Goal: Navigation & Orientation: Find specific page/section

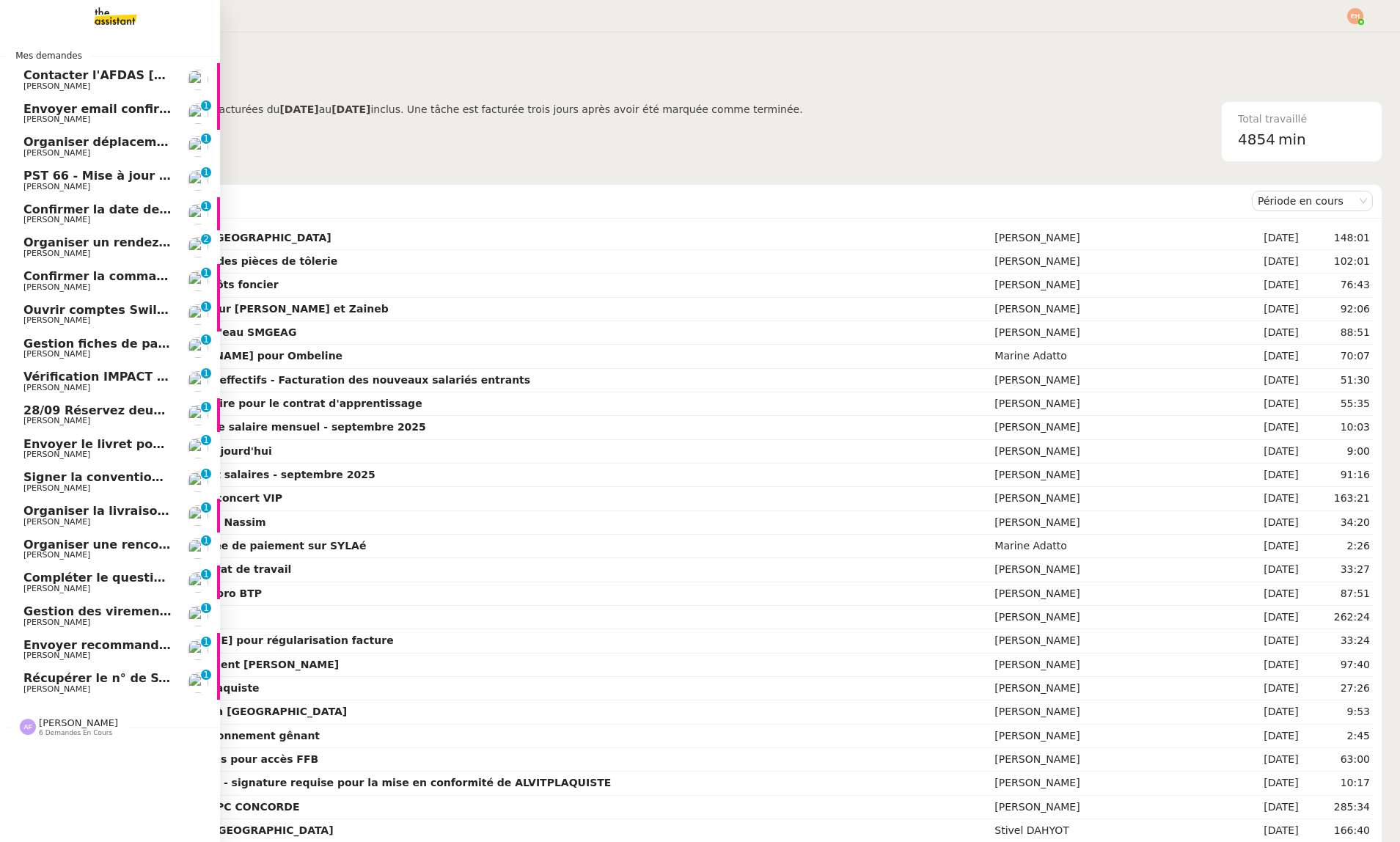
click at [100, 660] on link "Envoyer recommandé [DATE] [PERSON_NAME] 0 1 2 3 4 5 6 7 8 9" at bounding box center [110, 649] width 220 height 34
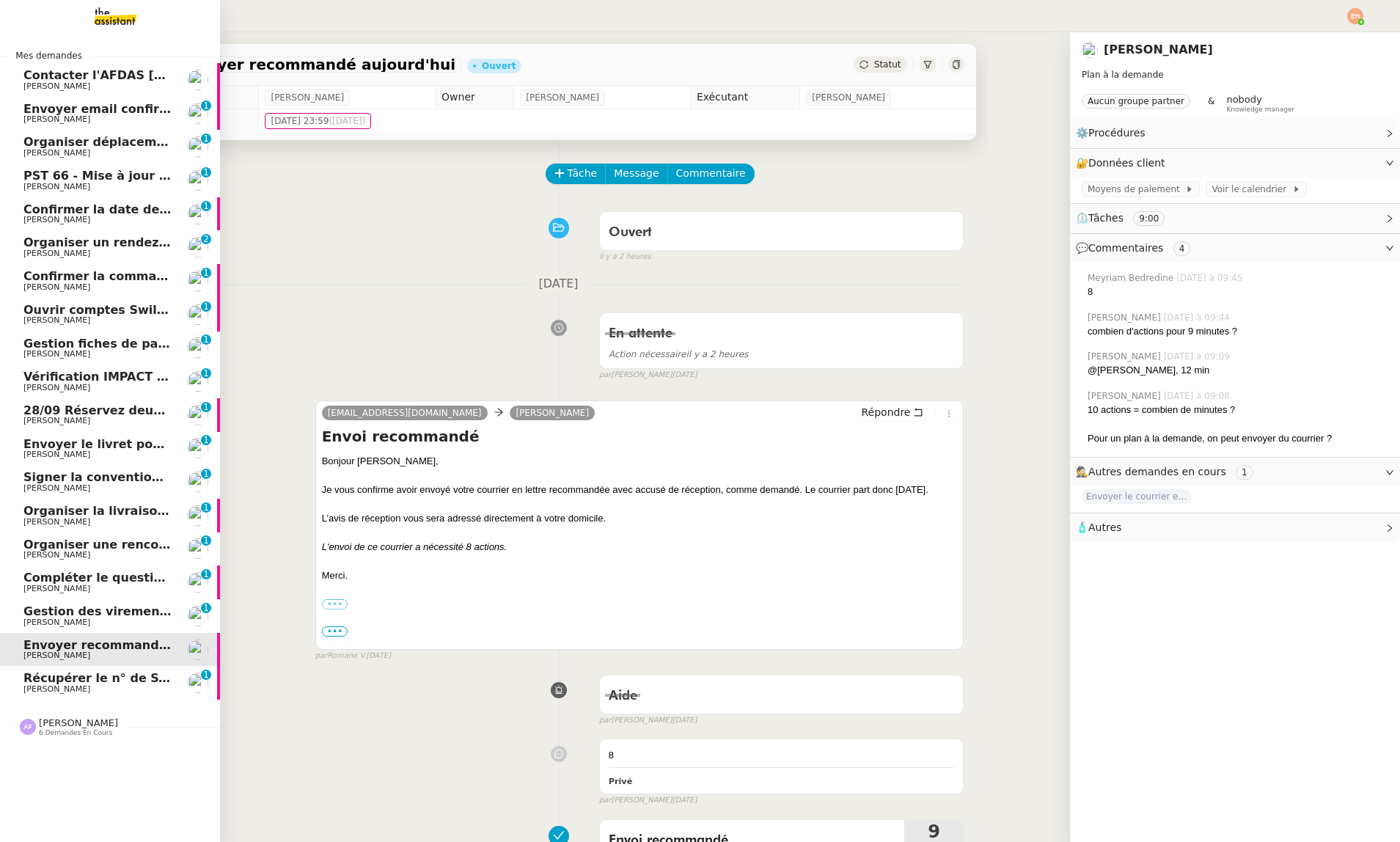
click at [91, 686] on span "[PERSON_NAME]" at bounding box center [97, 689] width 148 height 9
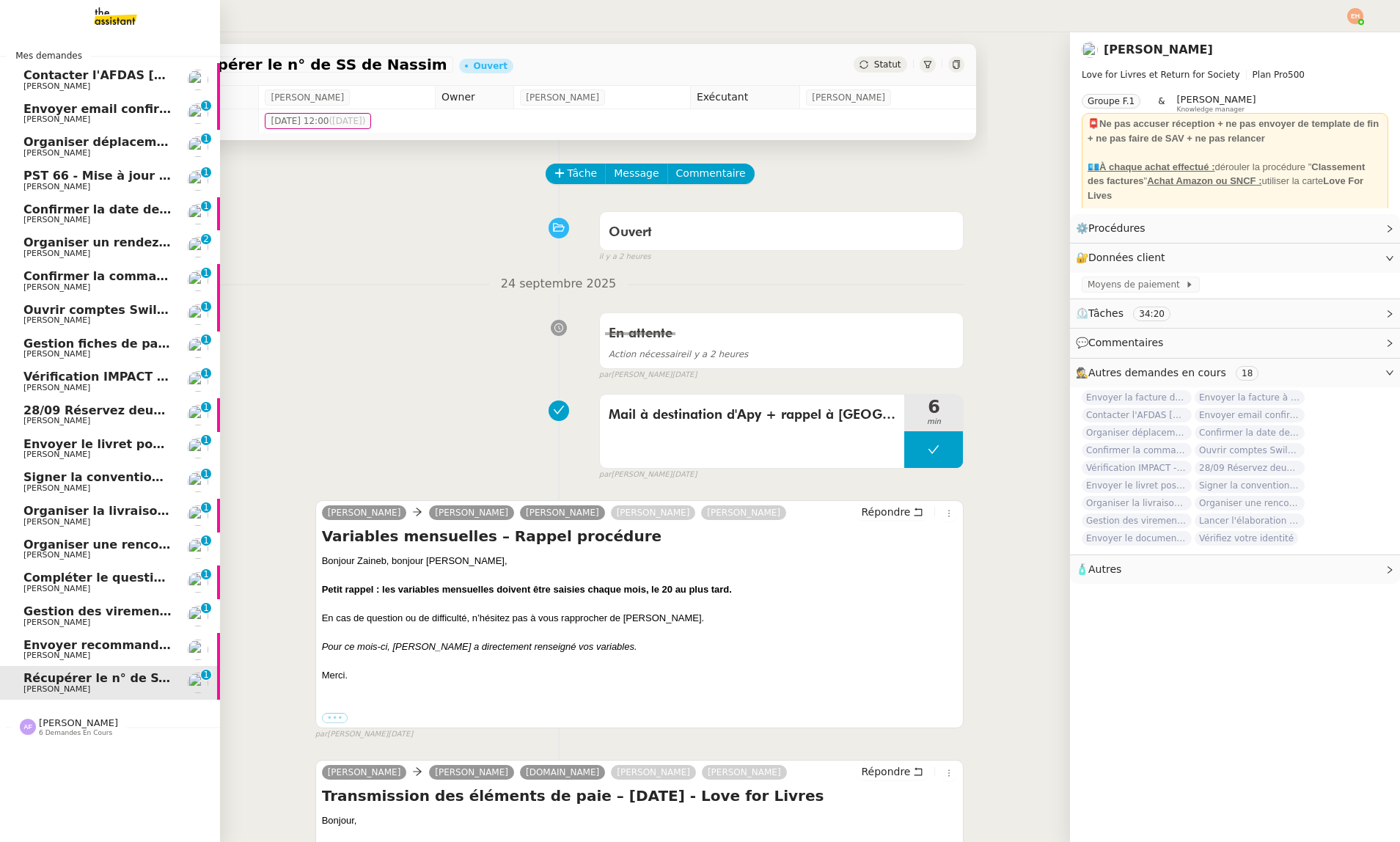
click at [75, 739] on div "[PERSON_NAME] 6 demandes en cours" at bounding box center [110, 720] width 220 height 43
click at [133, 246] on span "Organiser un rendez-vous pour accès FFB" at bounding box center [161, 242] width 276 height 14
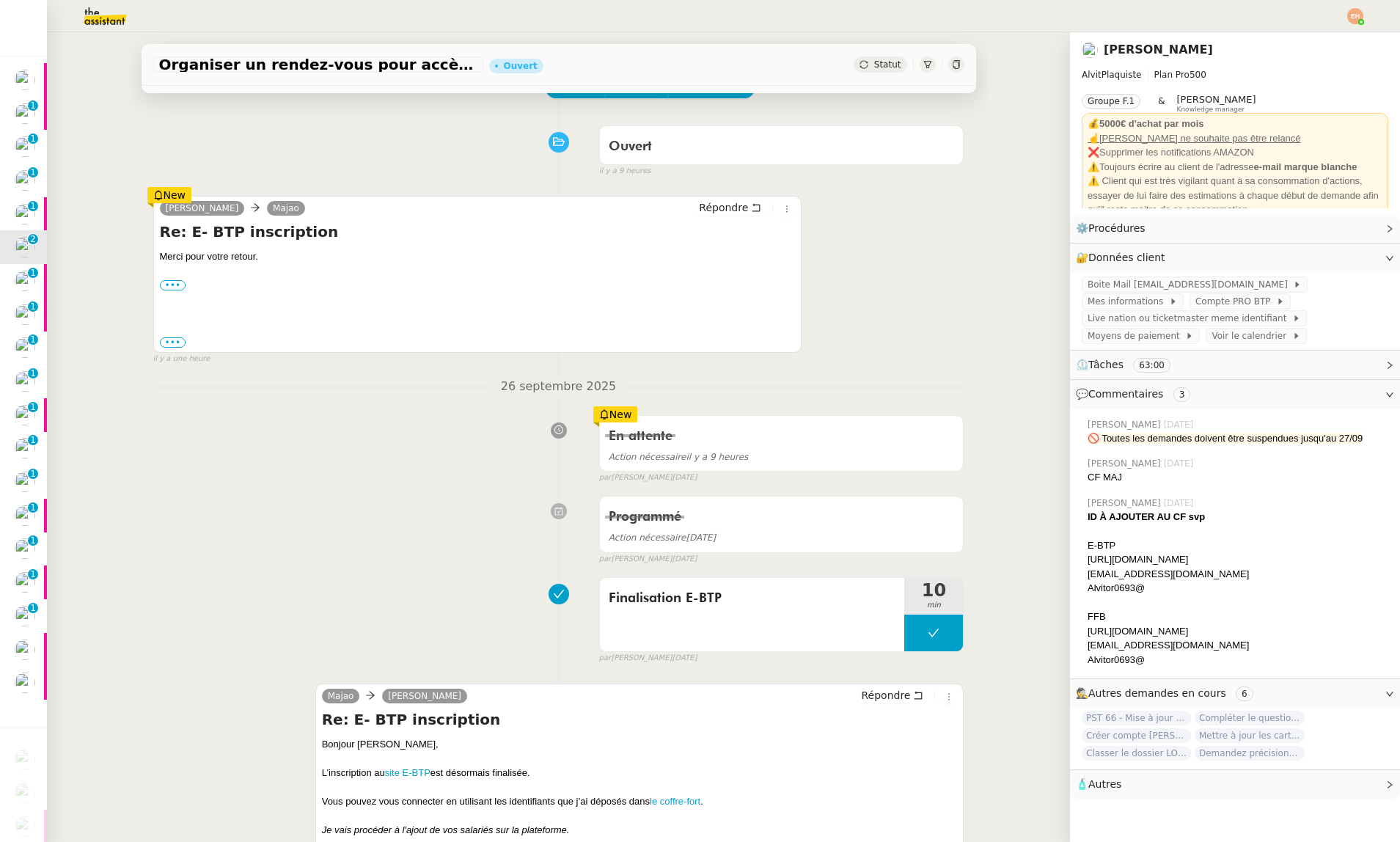
scroll to position [87, 0]
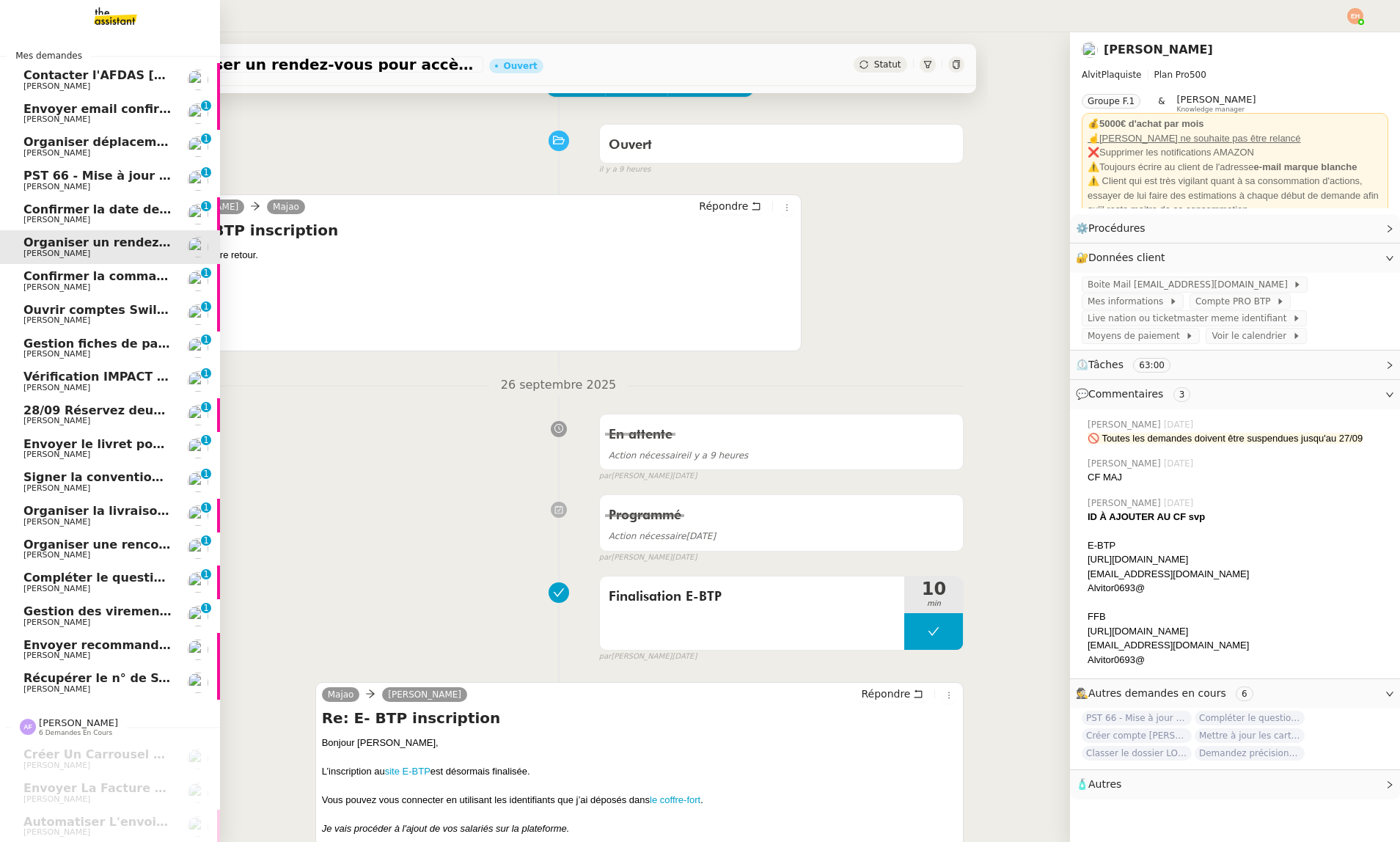
click at [106, 180] on span "PST 66 - Mise à jour des effectifs - Facturation des nouveaux salariés entrants" at bounding box center [282, 175] width 517 height 14
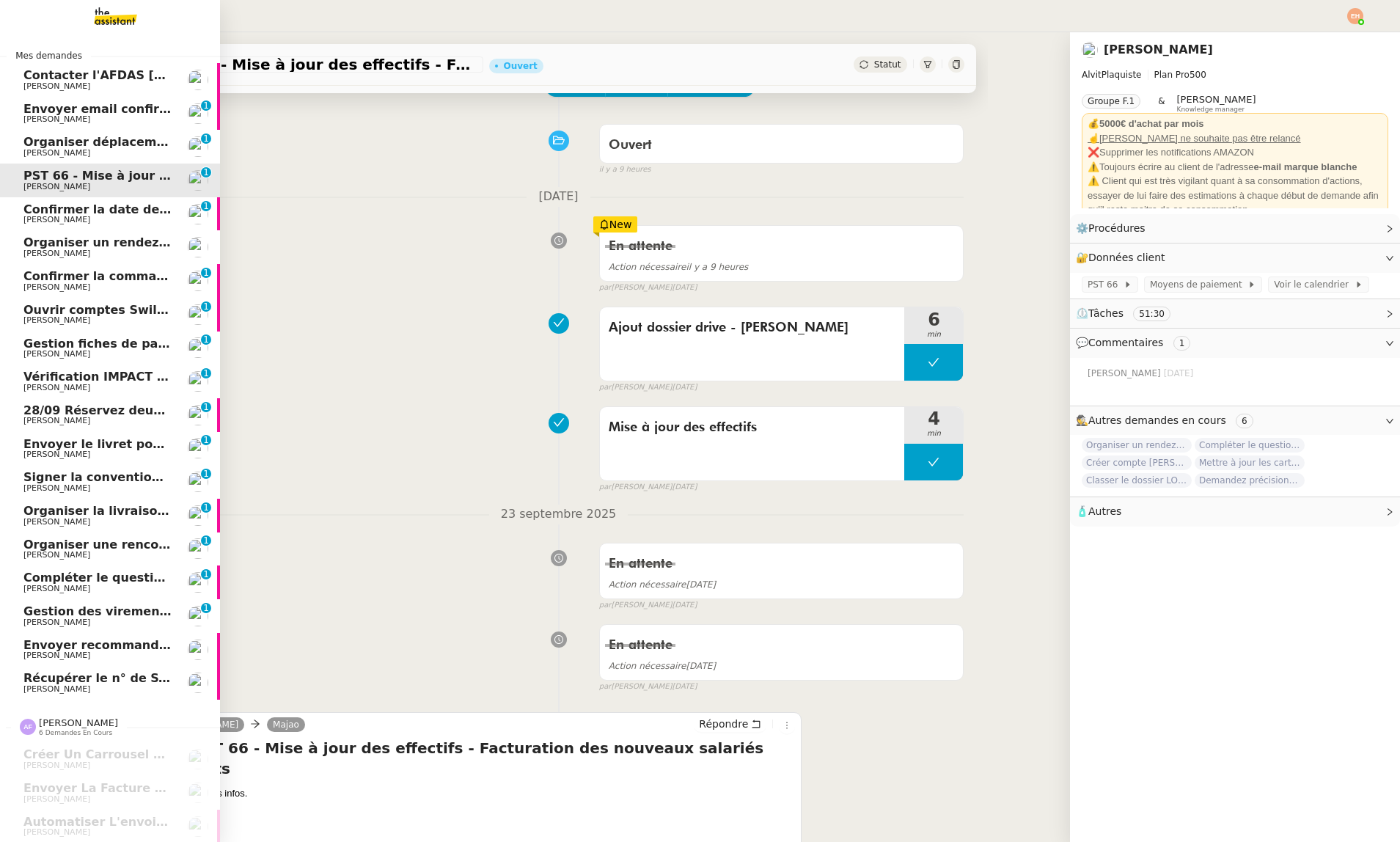
click at [72, 155] on span "[PERSON_NAME]" at bounding box center [97, 152] width 148 height 9
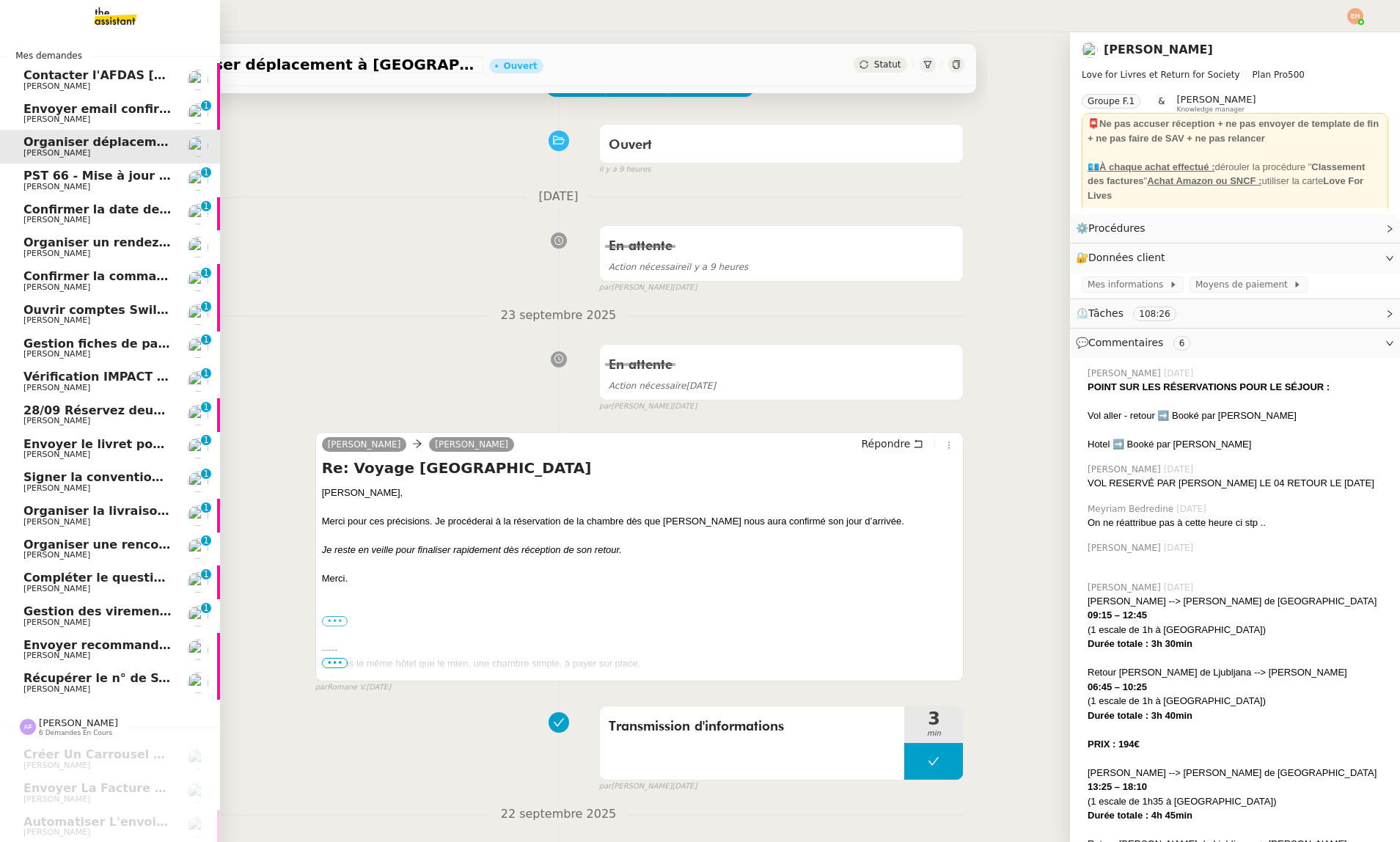
click at [137, 92] on link "Contacter l'AFDAS [DATE] pour contrat [PERSON_NAME]" at bounding box center [110, 80] width 220 height 34
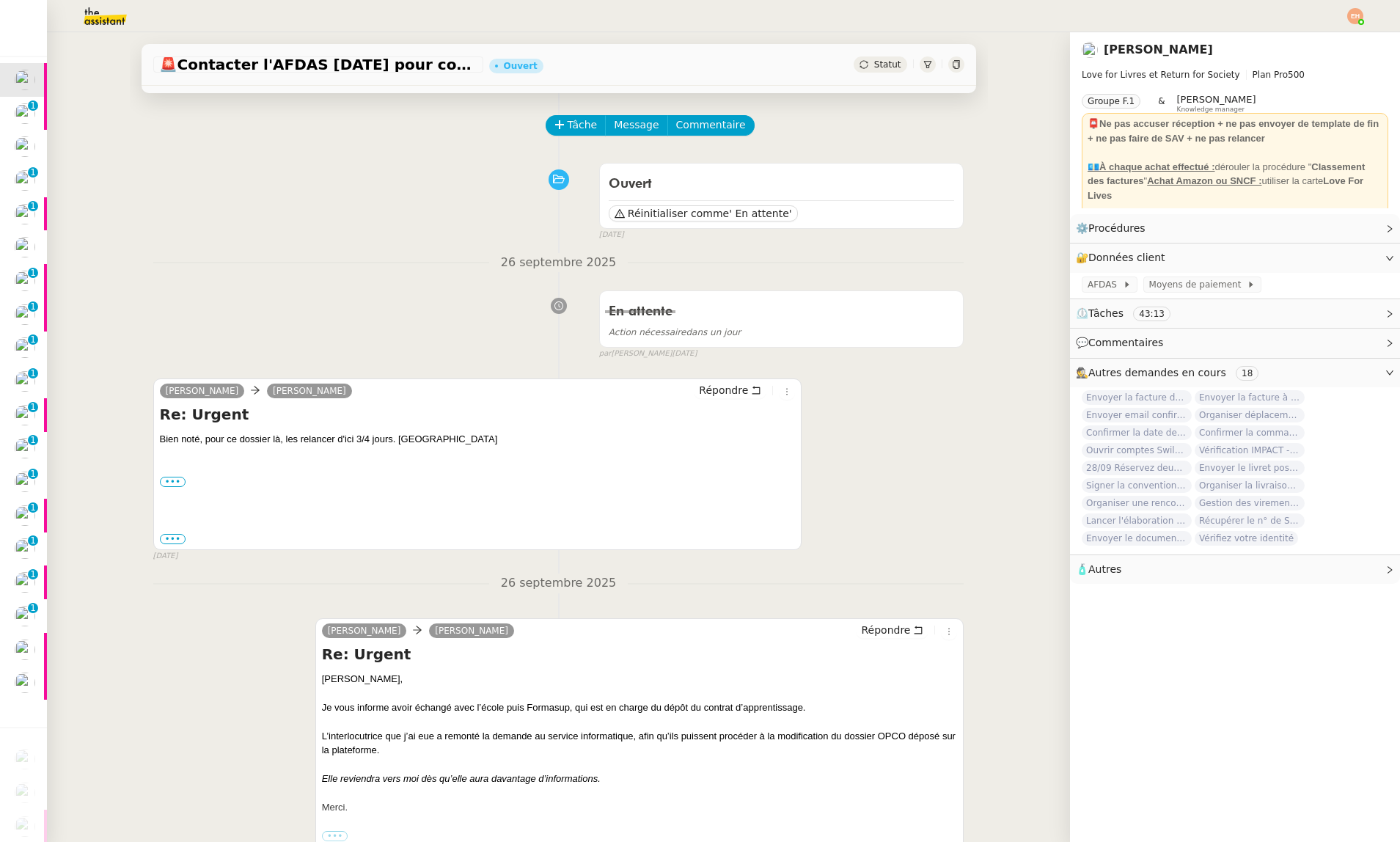
scroll to position [55, 0]
